Goal: Ask a question: Seek information or help from site administrators or community

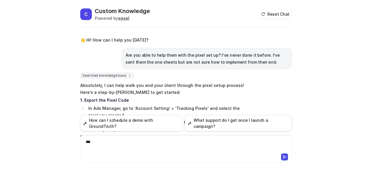
scroll to position [68, 0]
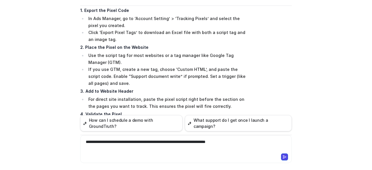
click at [283, 158] on icon at bounding box center [284, 156] width 3 height 3
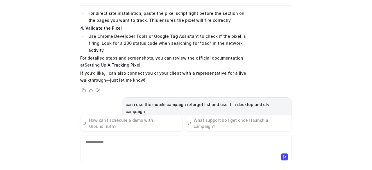
scroll to position [157, 0]
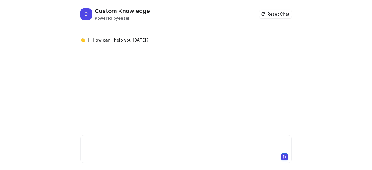
click at [104, 140] on div at bounding box center [186, 145] width 209 height 13
paste div
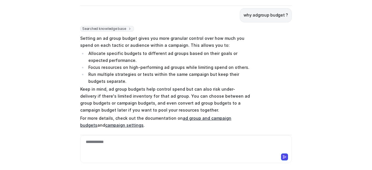
scroll to position [161, 0]
